Goal: Task Accomplishment & Management: Manage account settings

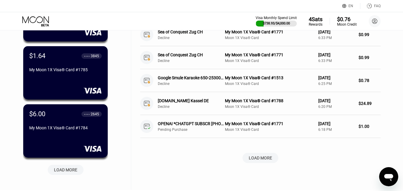
scroll to position [209, 0]
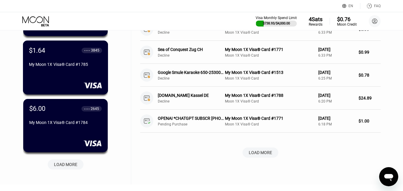
click at [91, 67] on div "My Moon 1X Visa® Card #1785" at bounding box center [65, 64] width 73 height 5
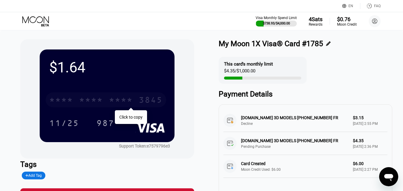
click at [101, 100] on div "* * * *" at bounding box center [91, 101] width 24 height 10
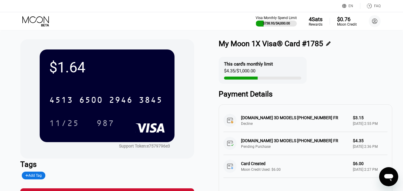
click at [38, 13] on div "Visa Monthly Spend Limit $738.93 / $4,000.00 4 Sats Rewards $0.76 Moon Credit […" at bounding box center [201, 21] width 403 height 18
click at [38, 20] on icon at bounding box center [36, 21] width 28 height 10
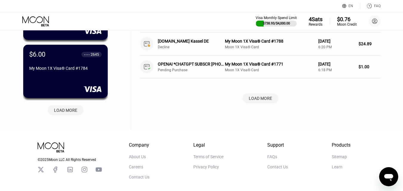
scroll to position [268, 0]
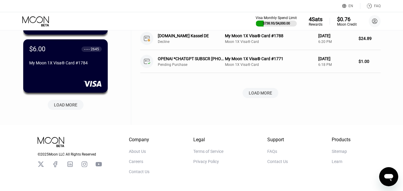
click at [74, 104] on div "LOAD MORE" at bounding box center [65, 104] width 23 height 5
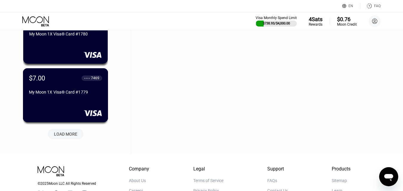
scroll to position [536, 0]
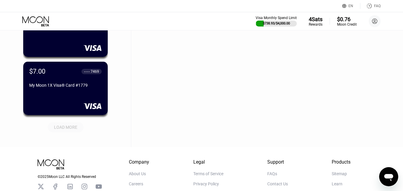
click at [64, 129] on div "LOAD MORE" at bounding box center [65, 127] width 23 height 5
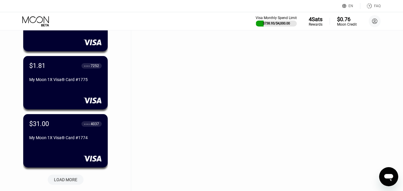
scroll to position [775, 0]
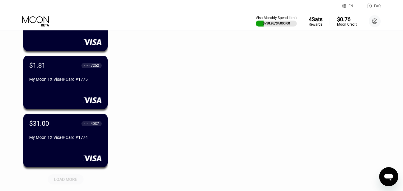
click at [70, 175] on div "LOAD MORE" at bounding box center [66, 179] width 36 height 10
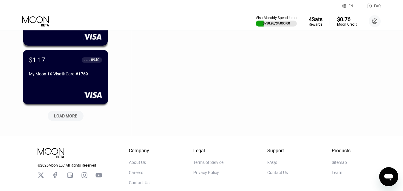
scroll to position [1132, 0]
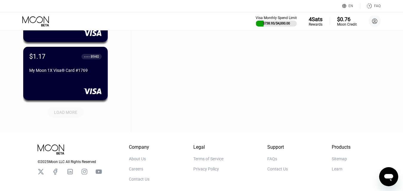
click at [68, 113] on div "LOAD MORE" at bounding box center [65, 112] width 23 height 5
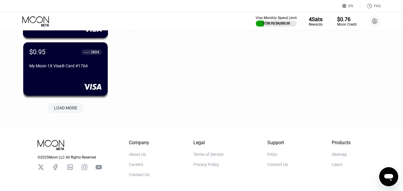
scroll to position [1430, 0]
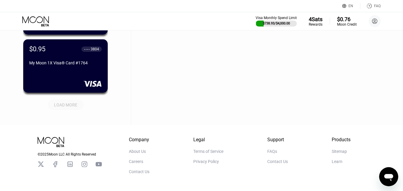
click at [62, 110] on div "LOAD MORE" at bounding box center [66, 105] width 36 height 10
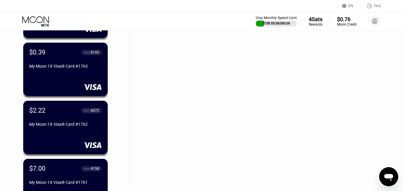
scroll to position [1490, 0]
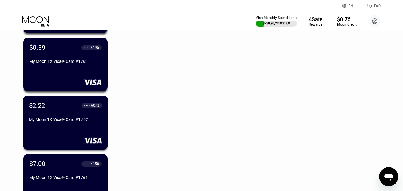
click at [78, 131] on div "$2.22 ● ● ● ● 6072 My Moon 1X Visa® Card #1762" at bounding box center [65, 123] width 85 height 54
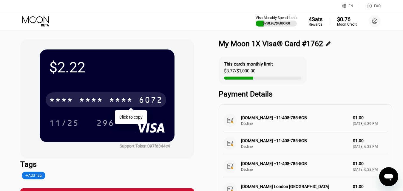
click at [101, 103] on div "* * * *" at bounding box center [91, 101] width 24 height 10
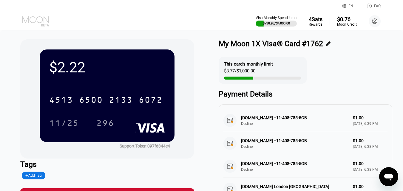
click at [39, 20] on icon at bounding box center [36, 21] width 28 height 10
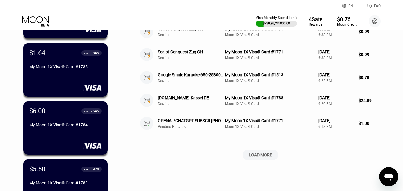
scroll to position [209, 0]
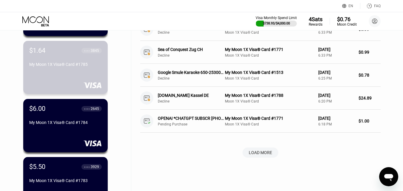
click at [74, 65] on div "My Moon 1X Visa® Card #1785" at bounding box center [65, 64] width 72 height 5
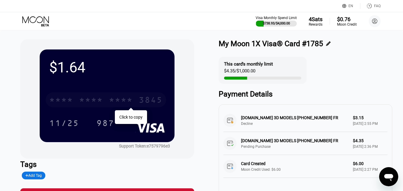
click at [86, 104] on div "* * * *" at bounding box center [91, 101] width 24 height 10
